Goal: Find specific page/section: Find specific page/section

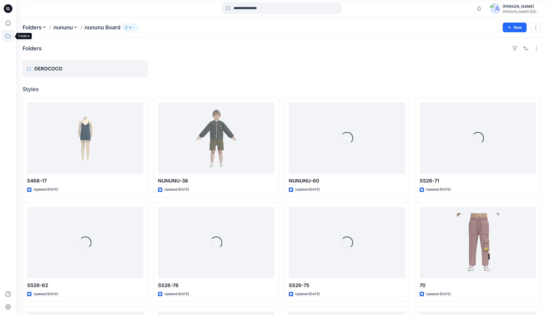
click at [11, 35] on icon at bounding box center [8, 36] width 12 height 12
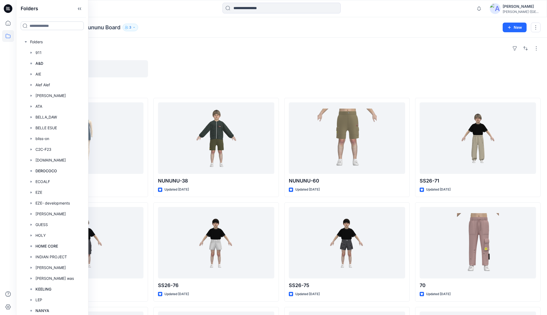
click at [48, 26] on input at bounding box center [52, 25] width 63 height 9
type input "***"
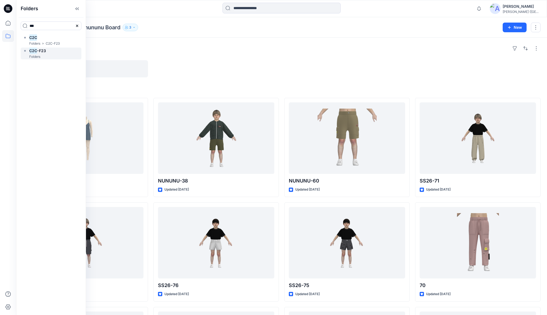
click at [34, 53] on mark "C2C" at bounding box center [33, 50] width 8 height 7
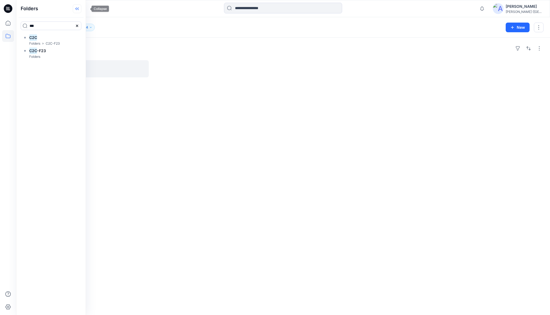
click at [81, 9] on icon at bounding box center [77, 8] width 9 height 9
click at [45, 70] on p "C2C" at bounding box center [85, 69] width 102 height 8
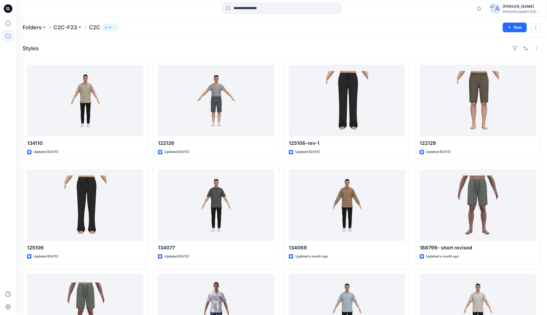
click at [275, 7] on input at bounding box center [281, 8] width 118 height 11
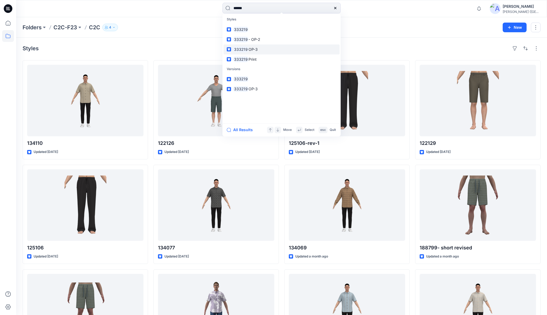
type input "******"
click at [244, 52] on mark "333219" at bounding box center [240, 49] width 15 height 6
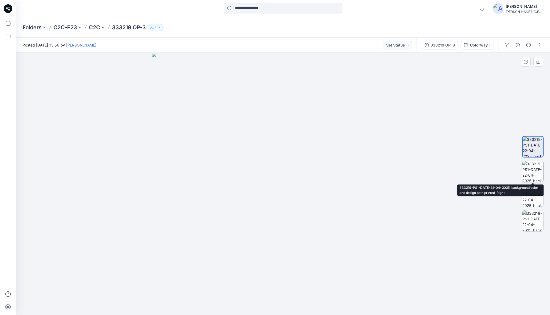
click at [536, 175] on img at bounding box center [533, 171] width 21 height 21
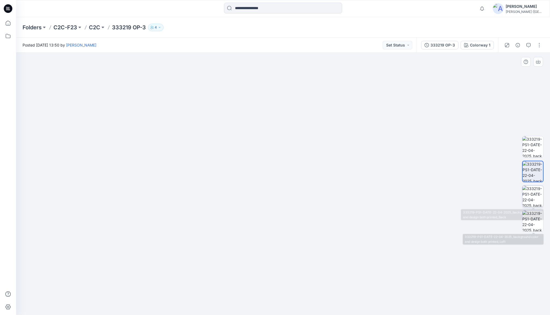
click at [529, 199] on img at bounding box center [533, 196] width 21 height 21
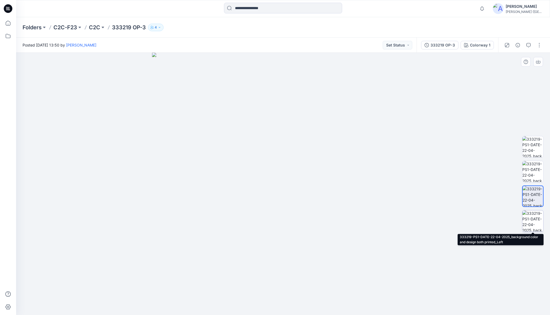
click at [534, 218] on img at bounding box center [533, 220] width 21 height 21
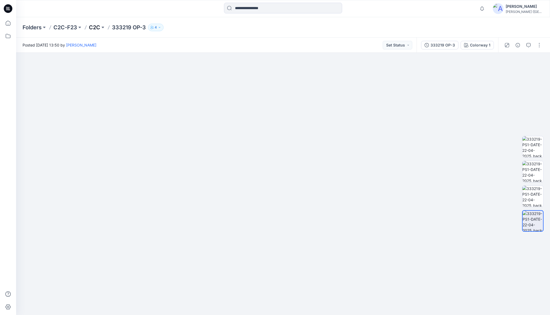
click at [95, 27] on p "C2C" at bounding box center [94, 28] width 11 height 8
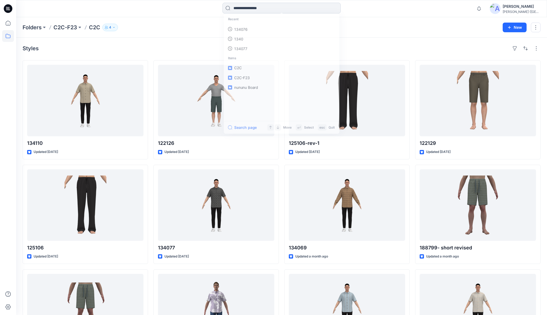
click at [239, 9] on input at bounding box center [281, 8] width 118 height 11
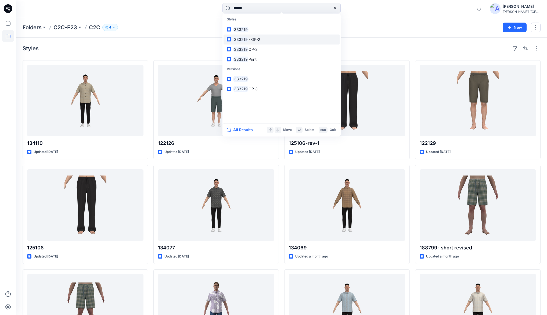
type input "******"
click at [248, 39] on span "- OP-2" at bounding box center [254, 39] width 12 height 5
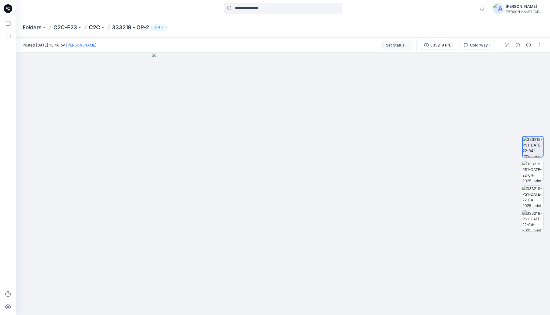
click at [97, 30] on p "C2C" at bounding box center [94, 28] width 11 height 8
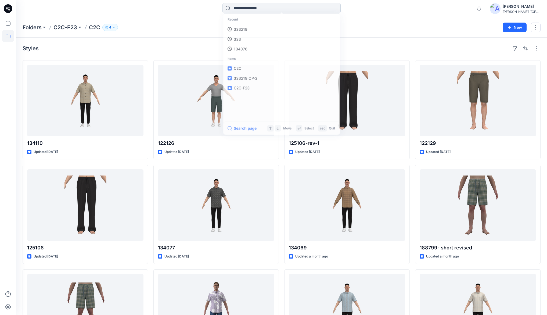
click at [250, 10] on input at bounding box center [281, 8] width 118 height 11
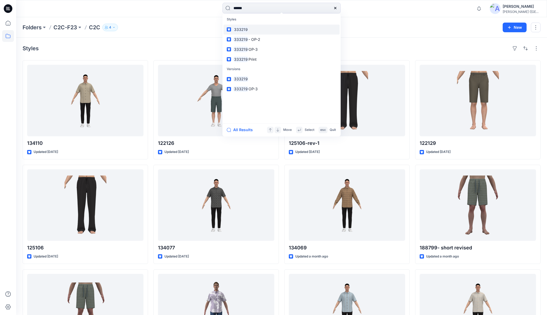
type input "******"
click at [241, 30] on mark "333219" at bounding box center [240, 29] width 15 height 6
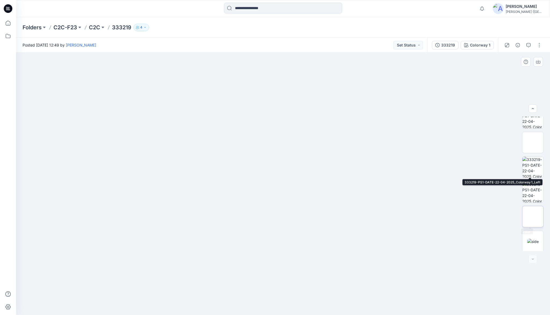
scroll to position [60, 0]
click at [534, 237] on img at bounding box center [533, 240] width 12 height 6
drag, startPoint x: 273, startPoint y: 121, endPoint x: 270, endPoint y: 198, distance: 76.6
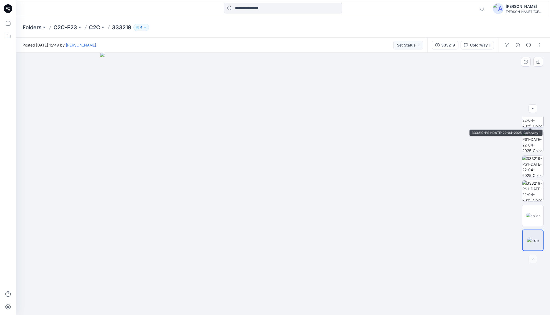
click at [529, 121] on img at bounding box center [533, 116] width 21 height 21
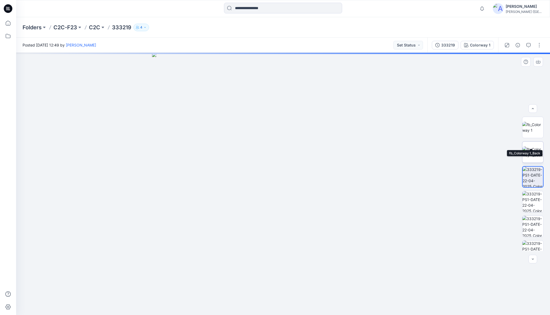
scroll to position [0, 0]
drag, startPoint x: 307, startPoint y: 132, endPoint x: 297, endPoint y: 189, distance: 57.2
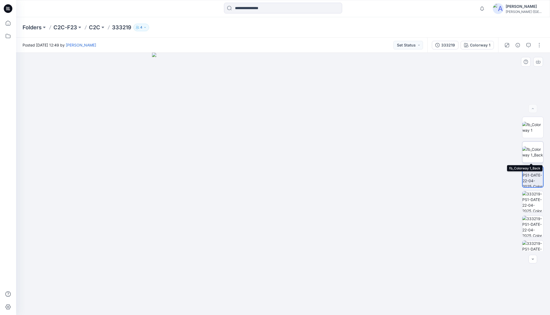
click at [527, 148] on img at bounding box center [533, 151] width 21 height 11
